Goal: Information Seeking & Learning: Learn about a topic

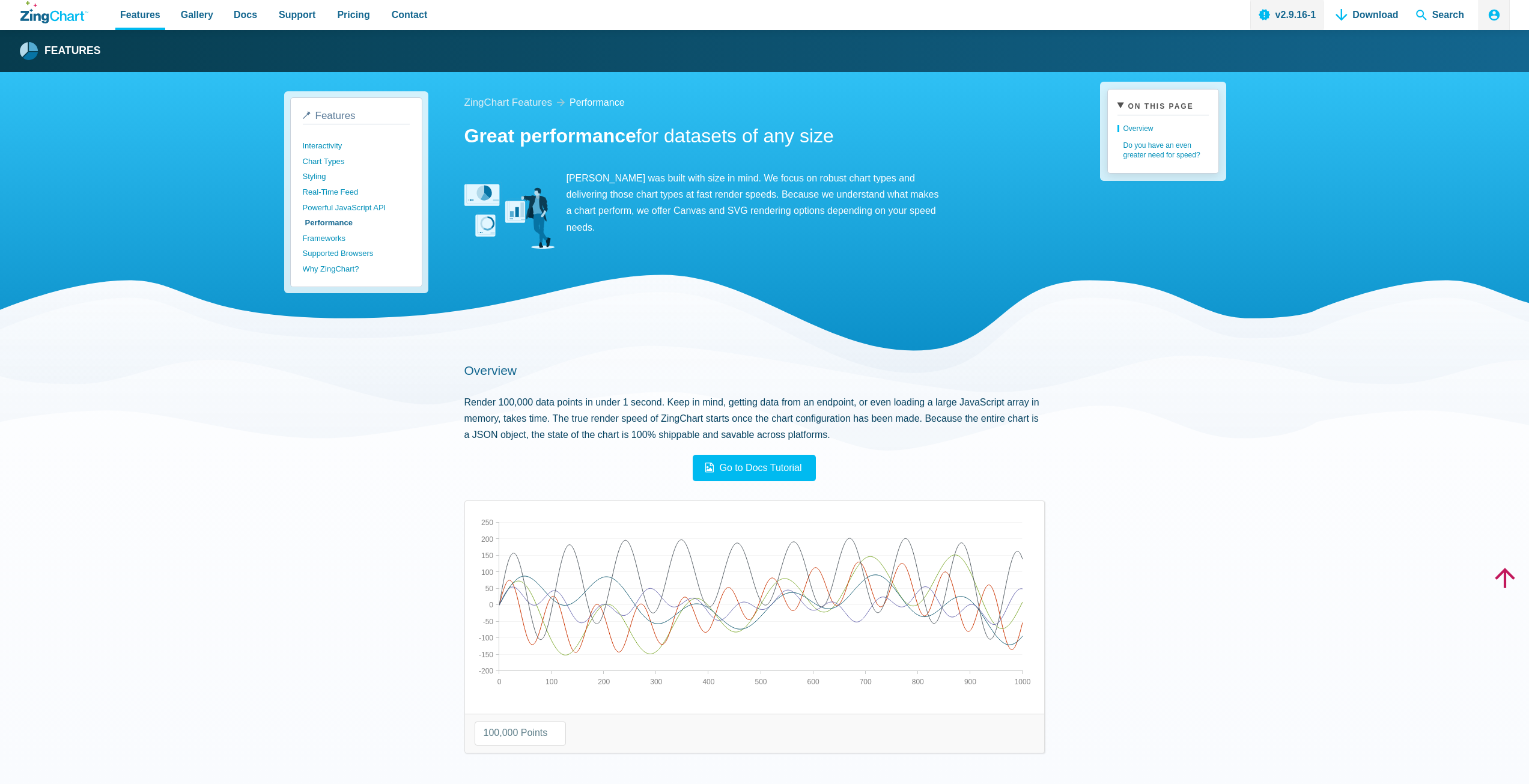
select select "100000"
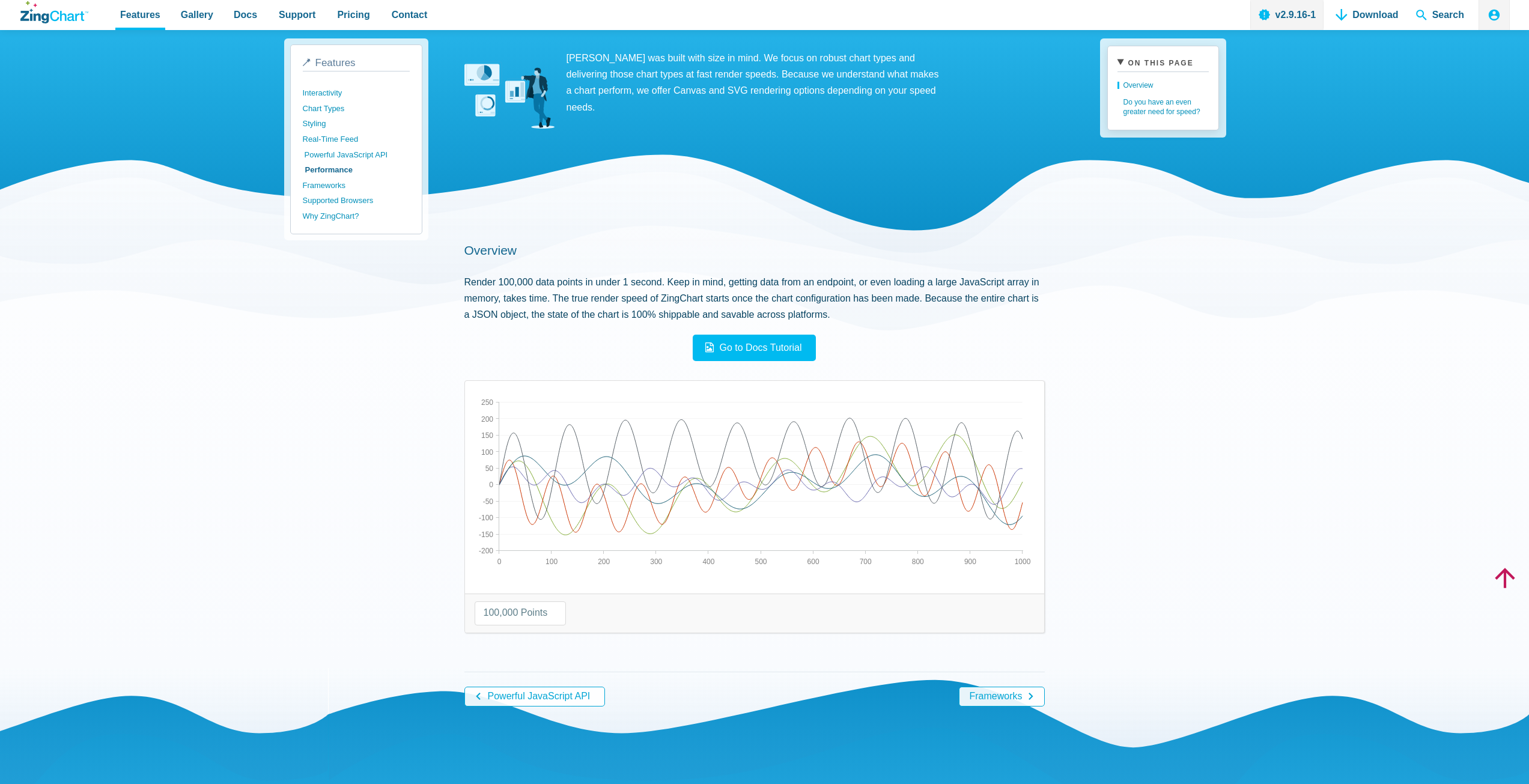
scroll to position [240, 0]
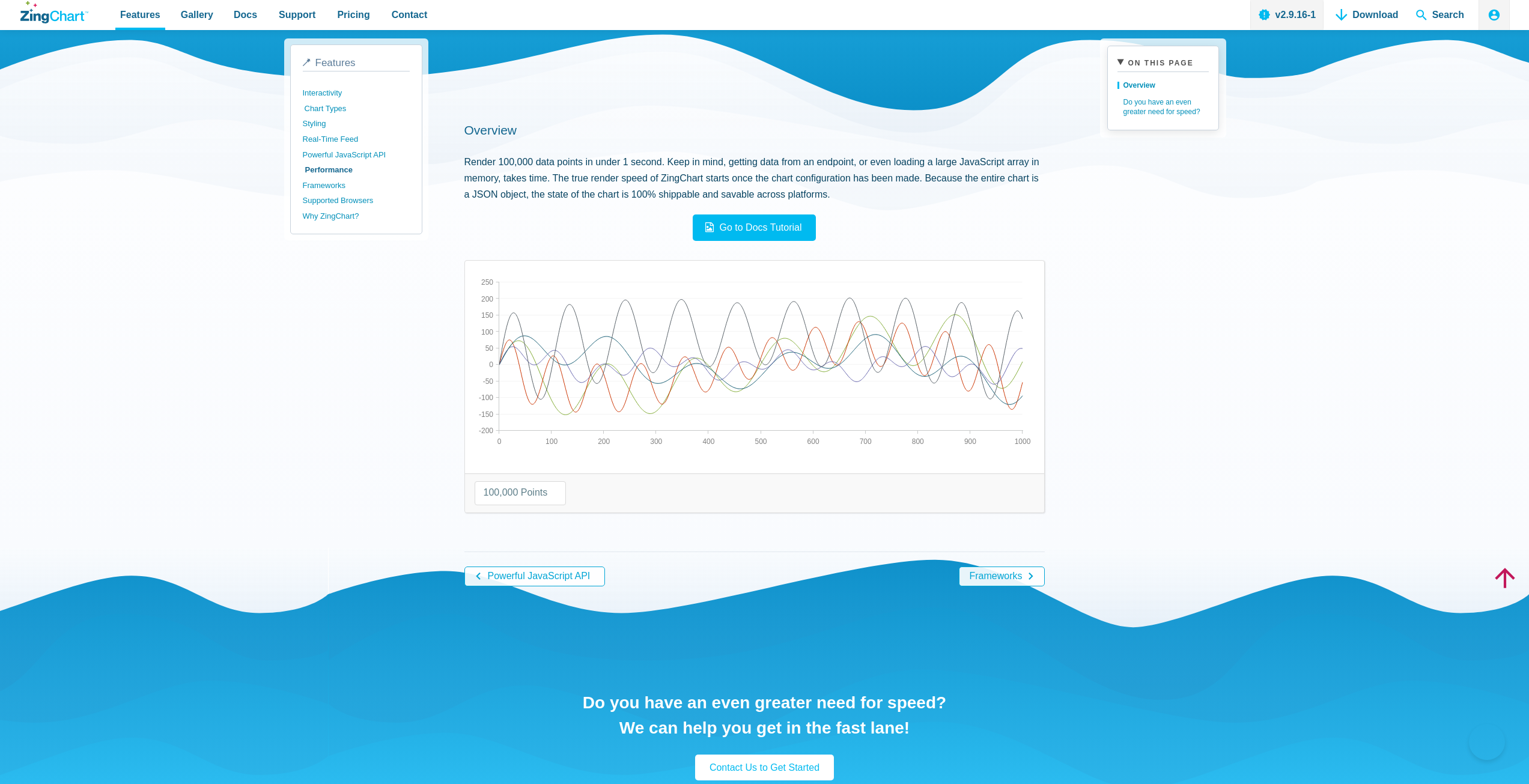
click at [344, 107] on link "Chart Types" at bounding box center [358, 109] width 107 height 16
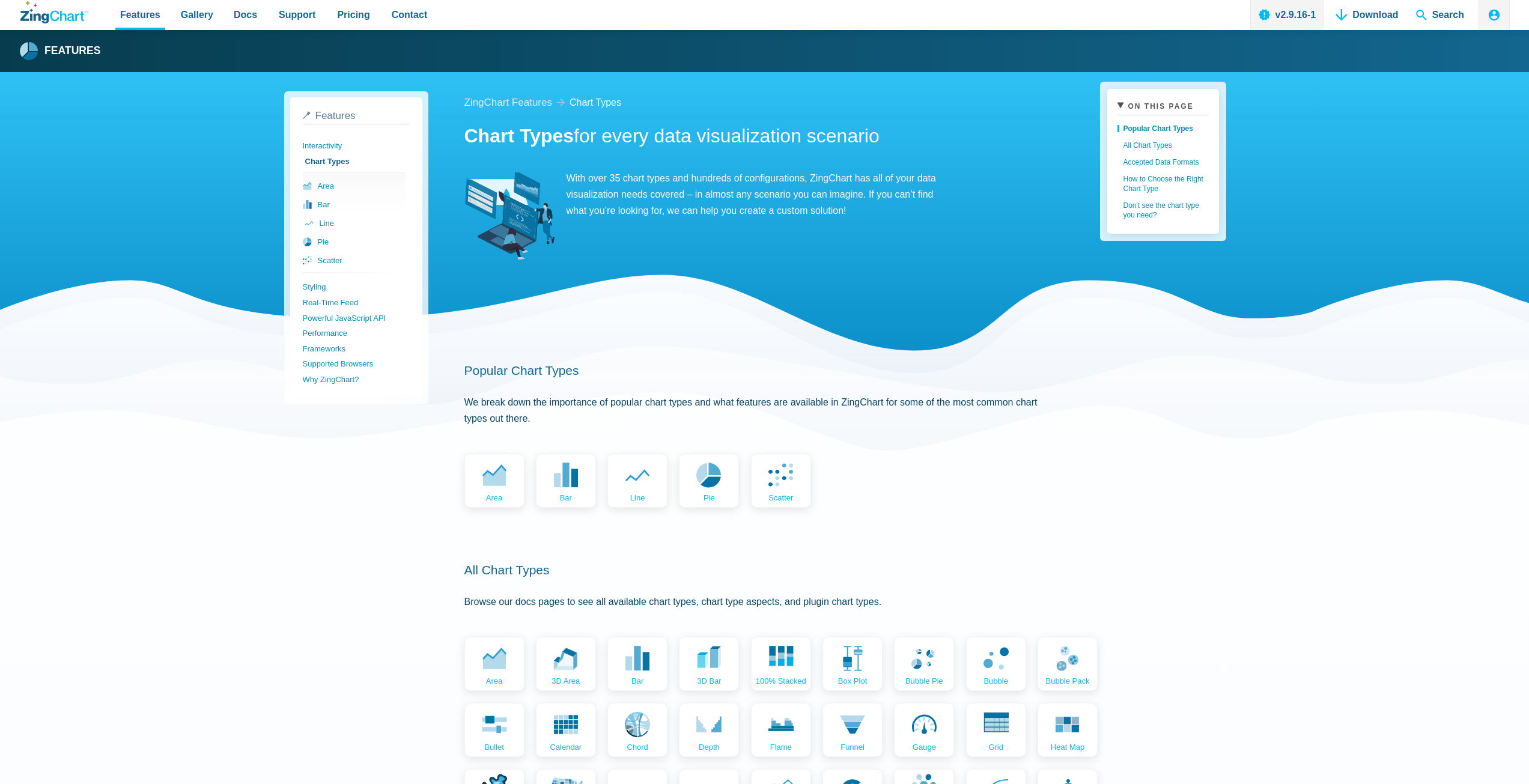
click at [343, 222] on link "line" at bounding box center [355, 223] width 102 height 19
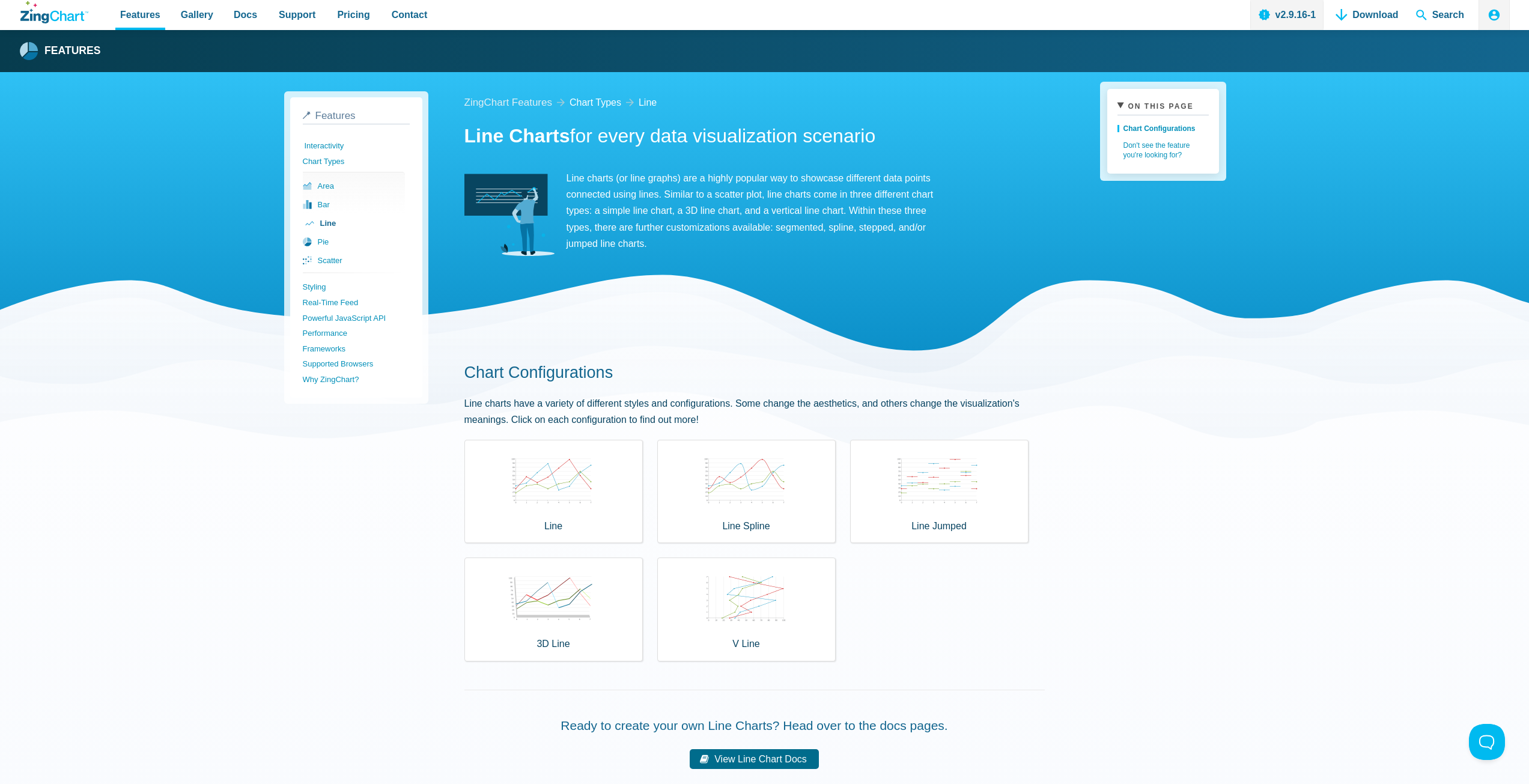
click at [336, 142] on link "Interactivity" at bounding box center [358, 146] width 107 height 16
